Goal: Task Accomplishment & Management: Manage account settings

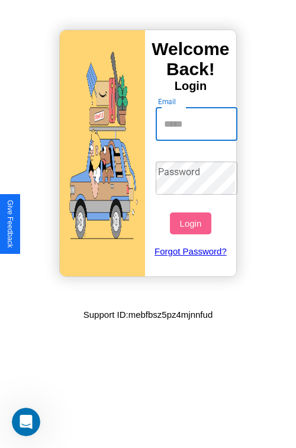
click at [198, 124] on input "Email" at bounding box center [197, 124] width 82 height 33
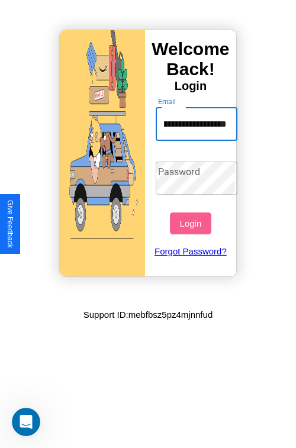
type input "**********"
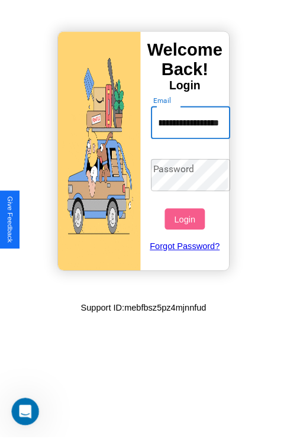
scroll to position [0, 0]
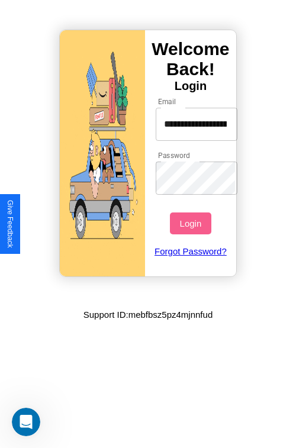
click at [192, 223] on button "Login" at bounding box center [190, 224] width 41 height 22
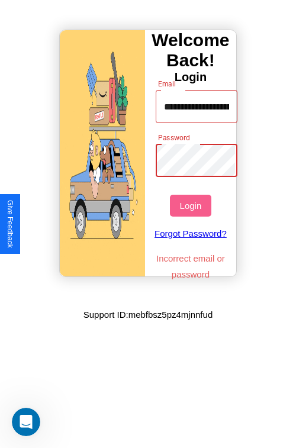
click at [192, 205] on button "Login" at bounding box center [190, 206] width 41 height 22
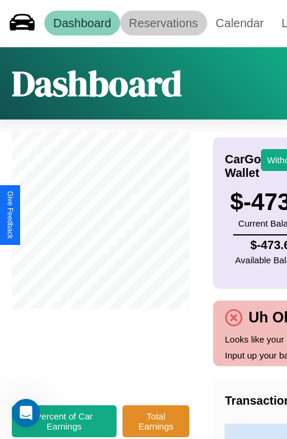
click at [163, 23] on link "Reservations" at bounding box center [163, 23] width 87 height 25
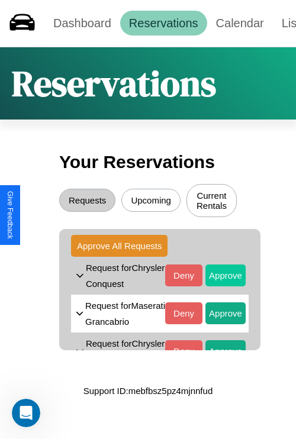
click at [217, 285] on button "Approve" at bounding box center [225, 276] width 40 height 22
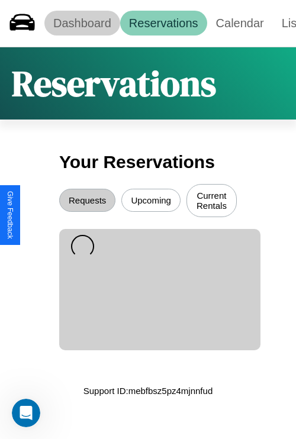
click at [82, 23] on link "Dashboard" at bounding box center [82, 23] width 76 height 25
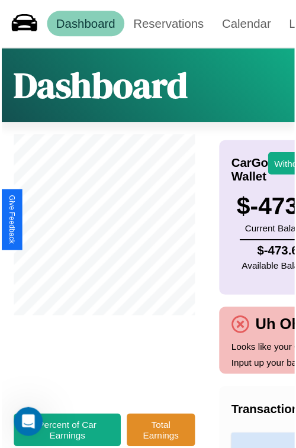
scroll to position [0, 144]
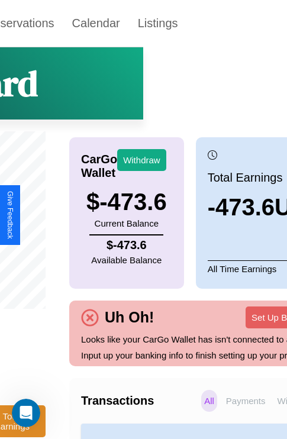
click at [201, 412] on p "All" at bounding box center [209, 401] width 16 height 22
click at [142, 160] on button "Withdraw" at bounding box center [141, 160] width 49 height 22
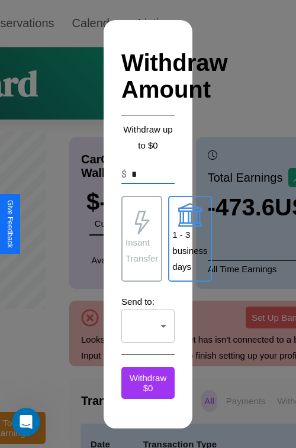
click at [142, 239] on p "Insant Transfer" at bounding box center [142, 250] width 33 height 32
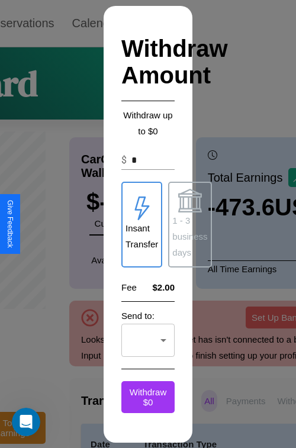
click at [189, 224] on p "1 - 3 business days" at bounding box center [189, 237] width 35 height 48
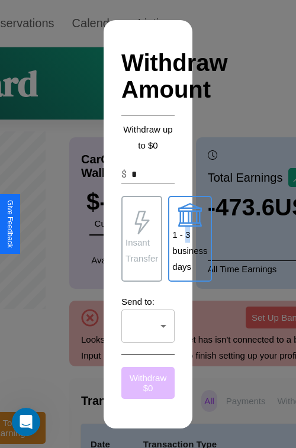
click at [148, 383] on button "Withdraw $ 0" at bounding box center [147, 383] width 53 height 32
